Goal: Entertainment & Leisure: Consume media (video, audio)

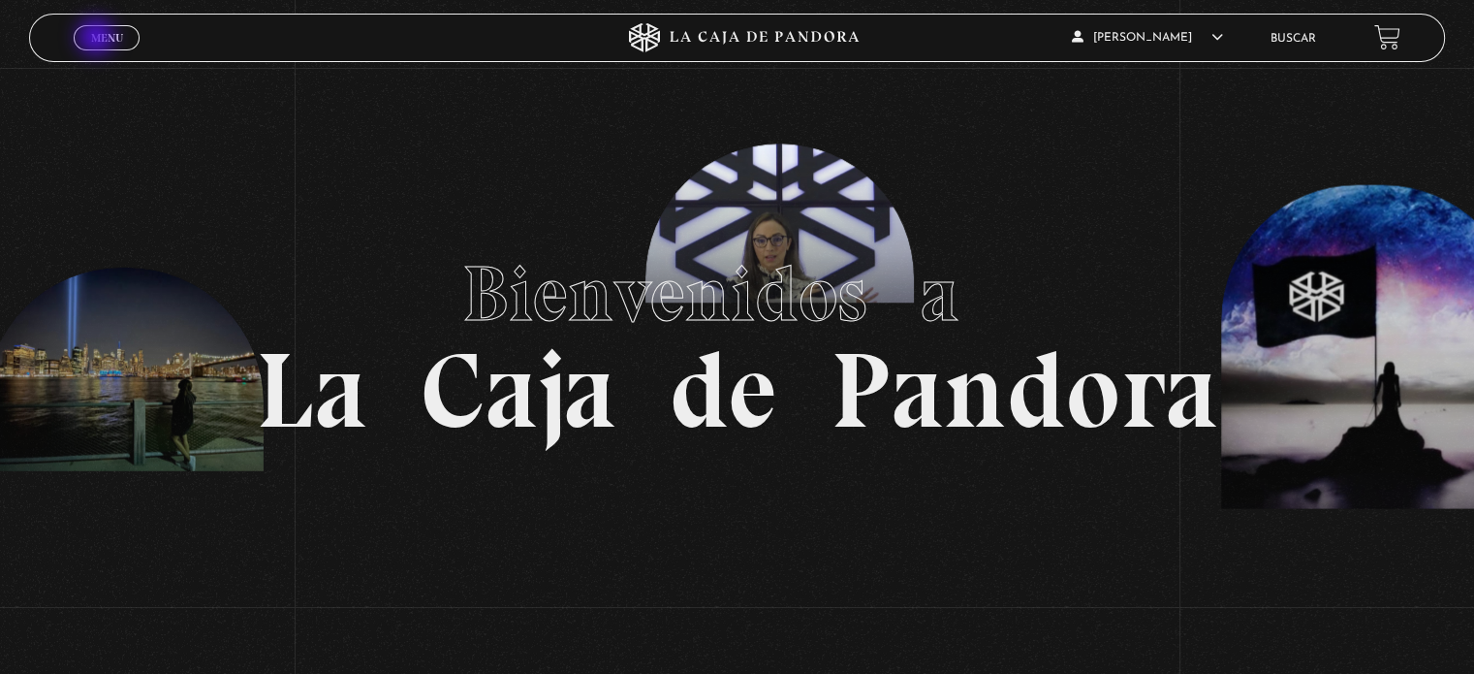
click at [98, 39] on span "Menu" at bounding box center [107, 38] width 32 height 12
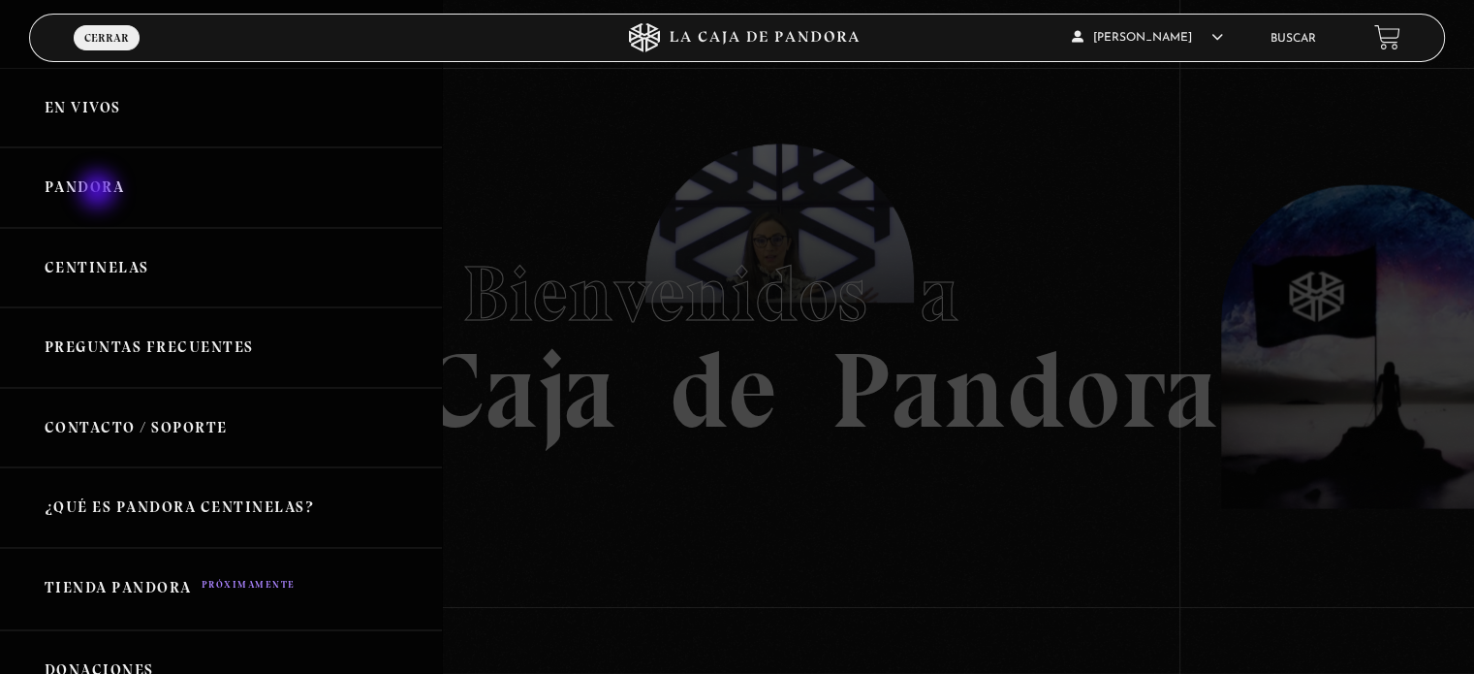
click at [97, 186] on link "Pandora" at bounding box center [221, 187] width 442 height 80
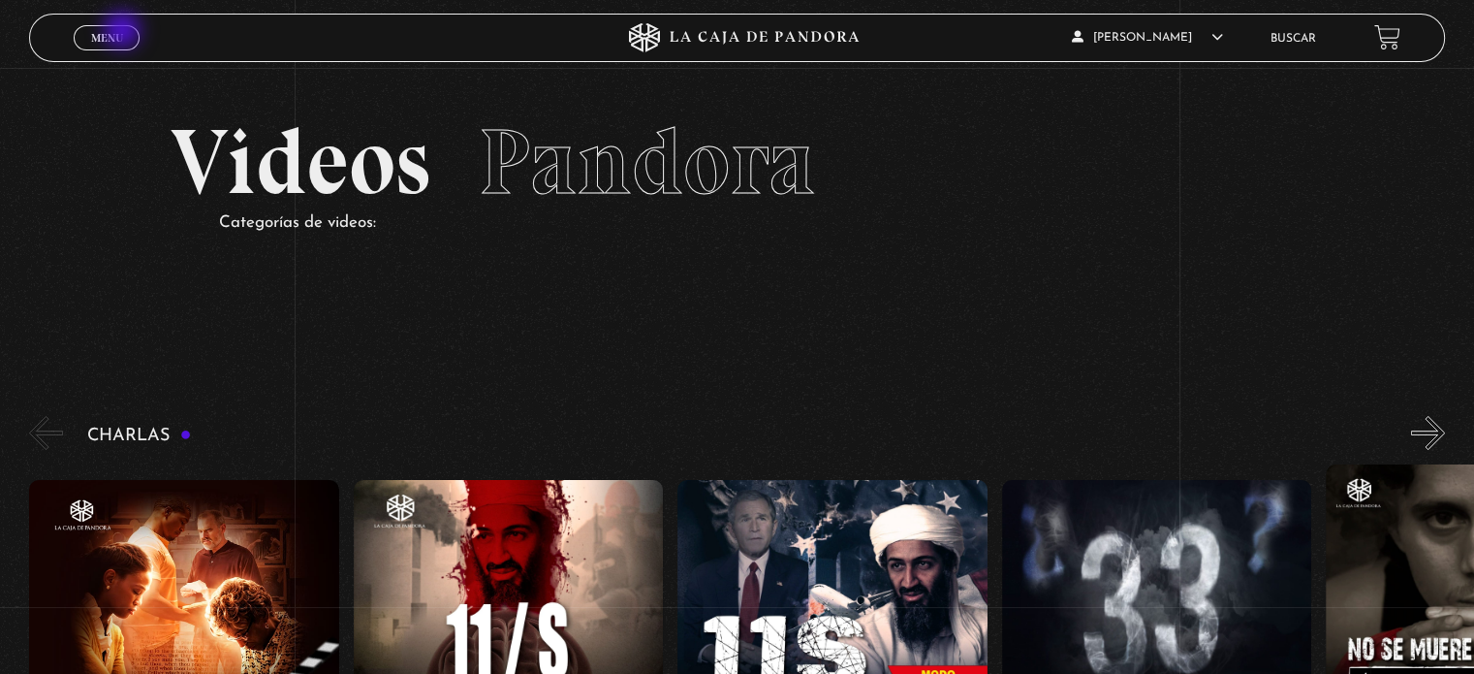
click at [124, 32] on link "Menu Cerrar" at bounding box center [107, 37] width 66 height 25
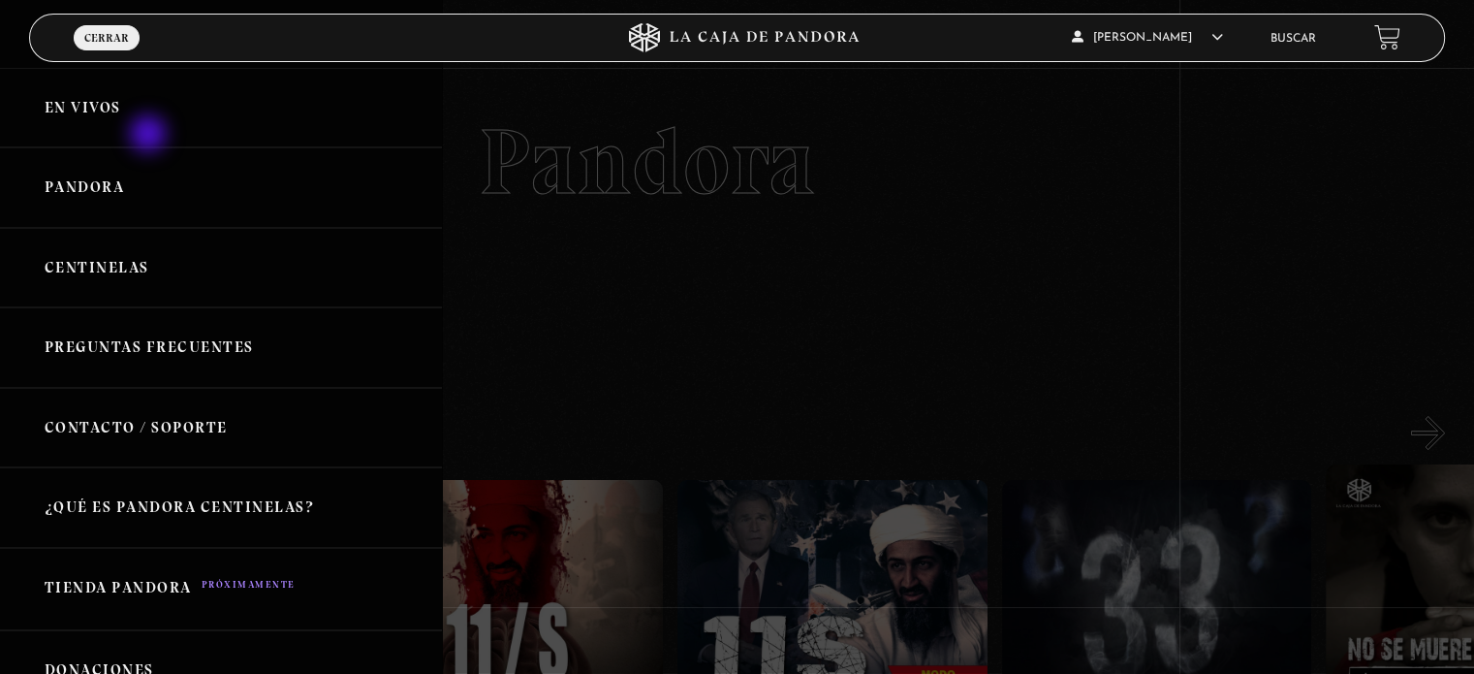
click at [151, 131] on link "En vivos" at bounding box center [221, 108] width 442 height 80
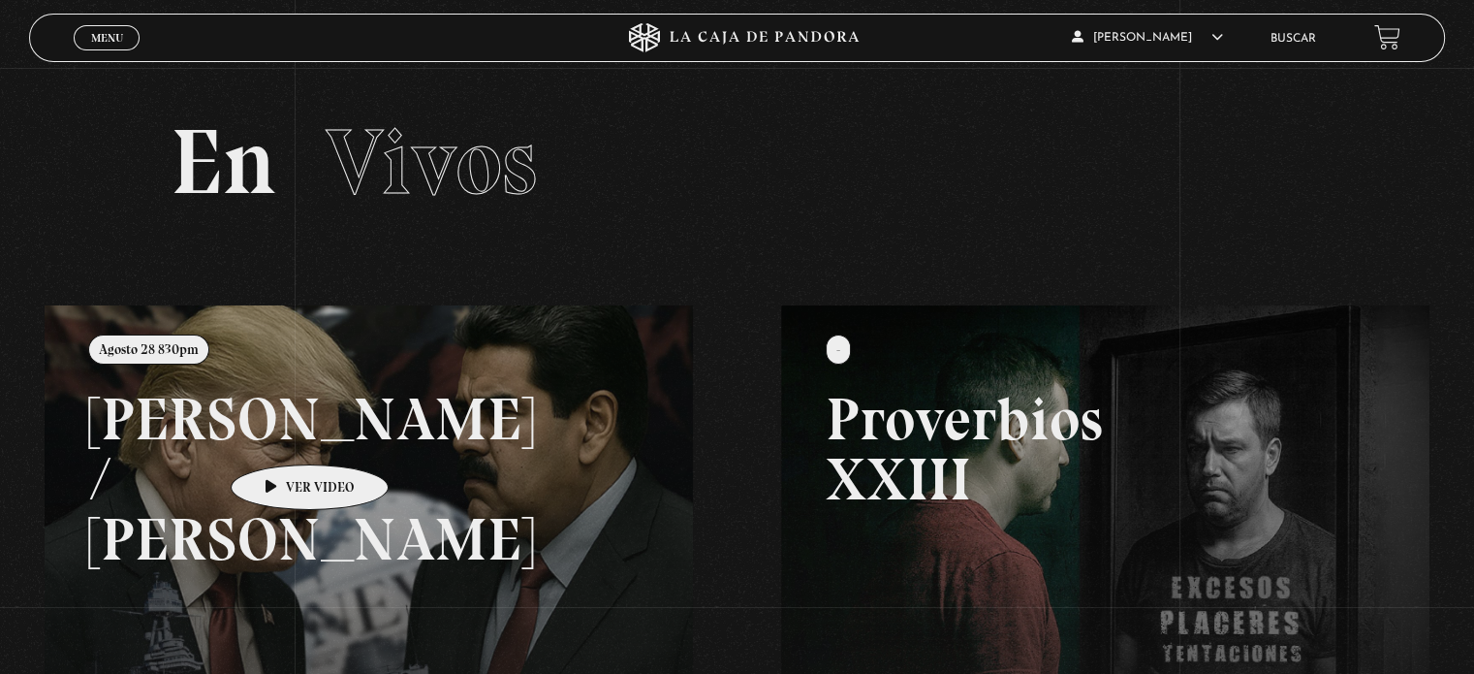
click at [279, 435] on link at bounding box center [782, 642] width 1474 height 674
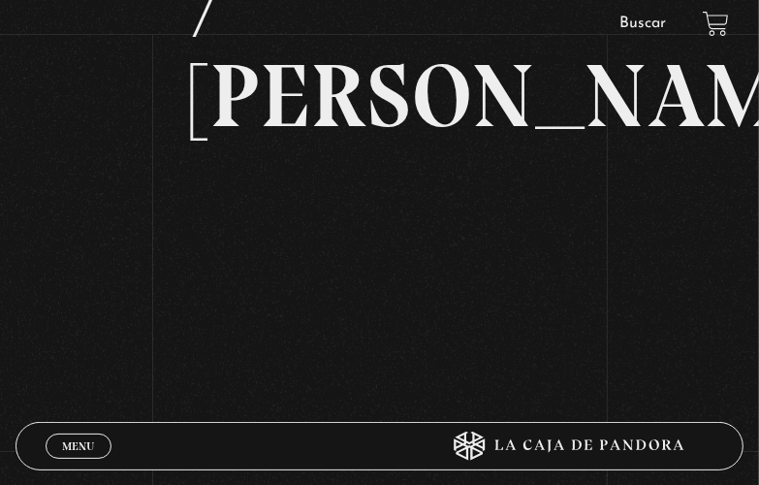
scroll to position [288, 0]
